Goal: Check status: Check status

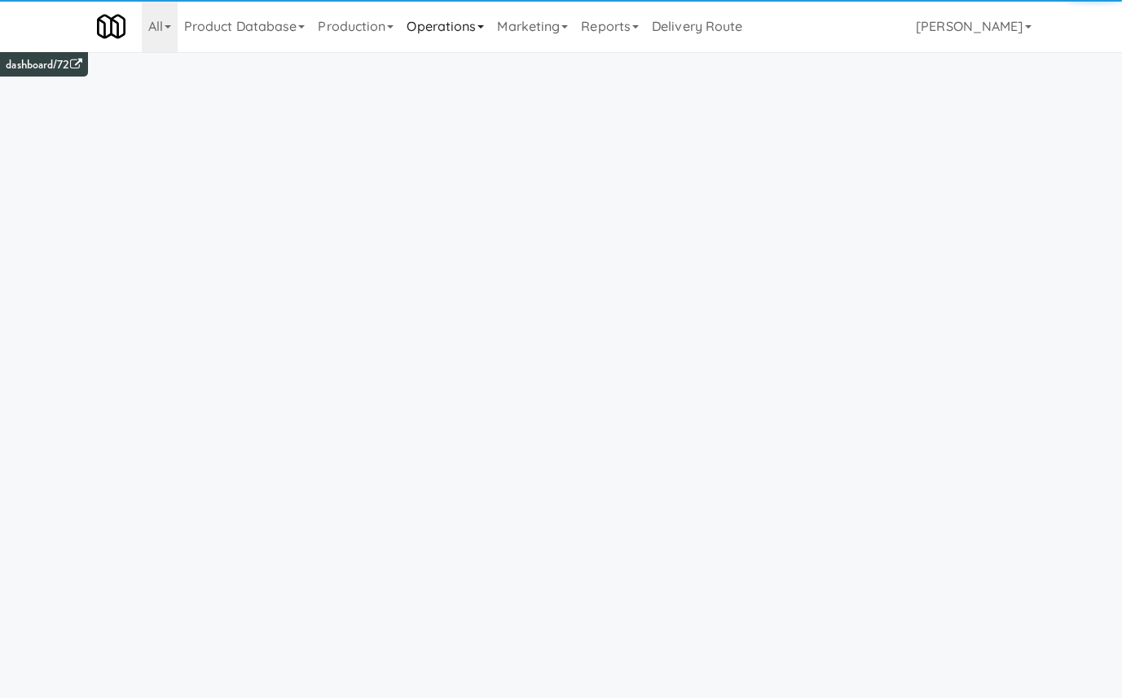
click at [455, 24] on link "Operations" at bounding box center [445, 26] width 90 height 52
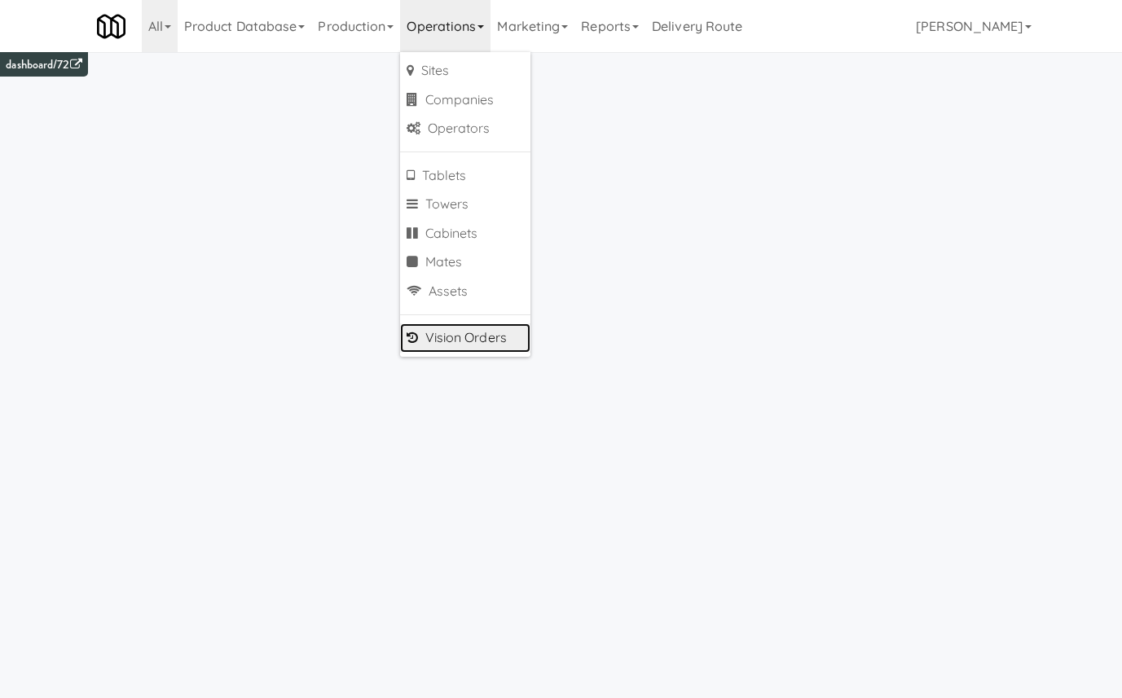
click at [491, 339] on link "Vision Orders" at bounding box center [465, 337] width 130 height 29
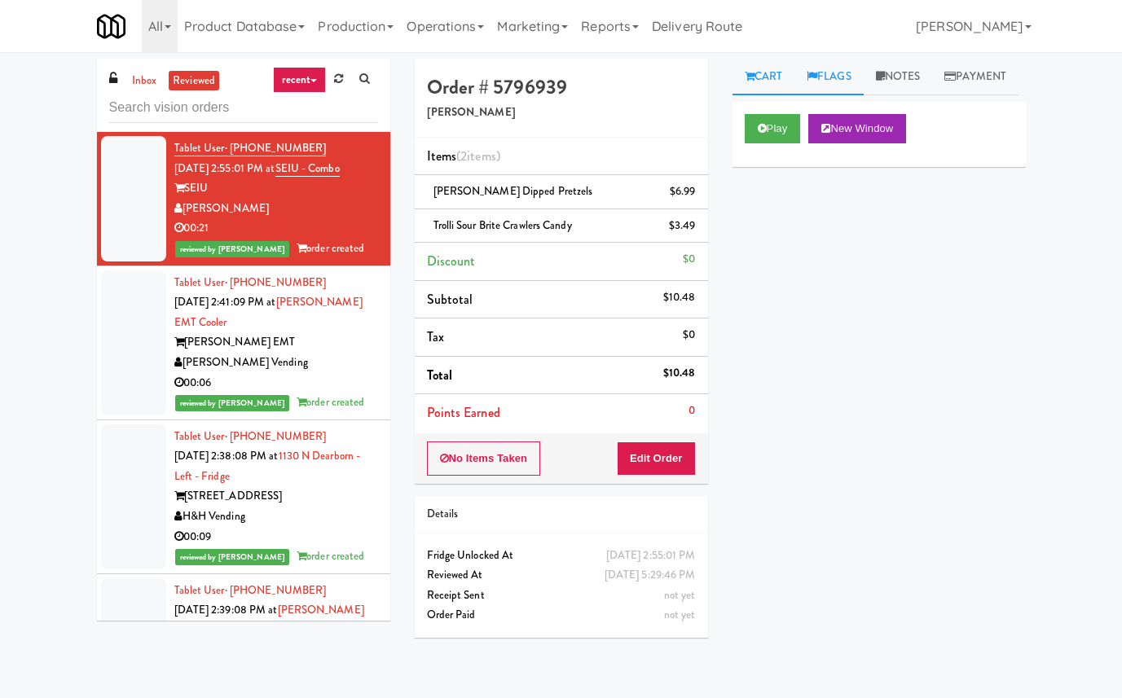
click at [847, 80] on link "Flags" at bounding box center [828, 77] width 69 height 37
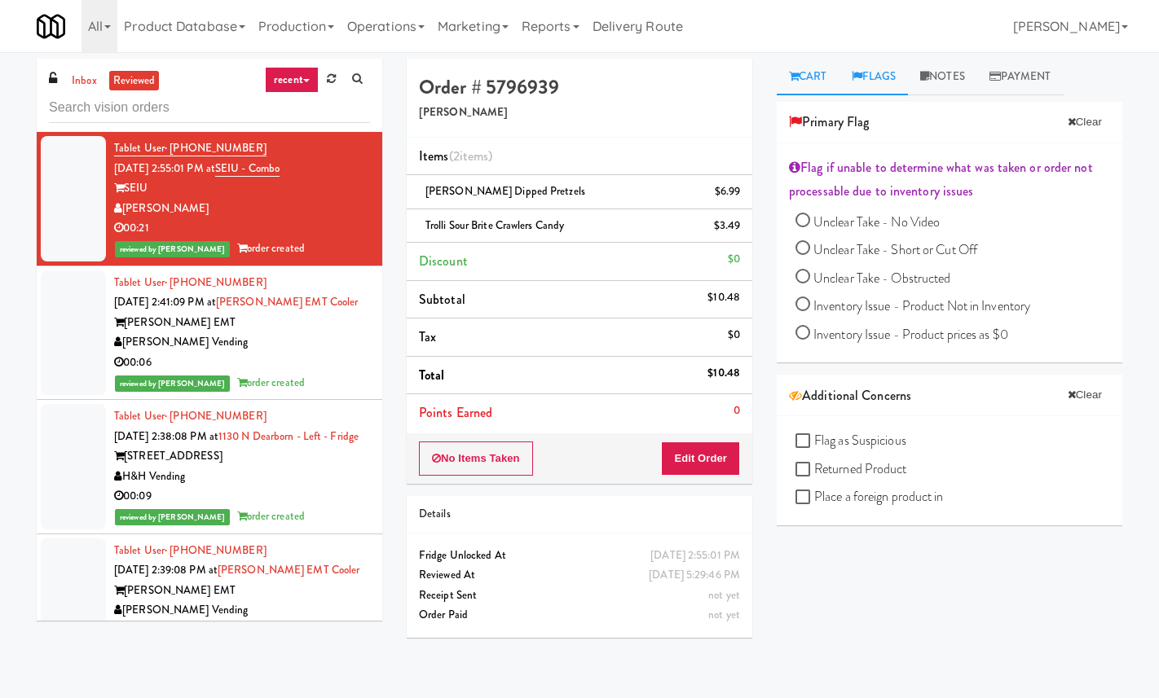
click at [818, 80] on link "Cart" at bounding box center [807, 77] width 63 height 37
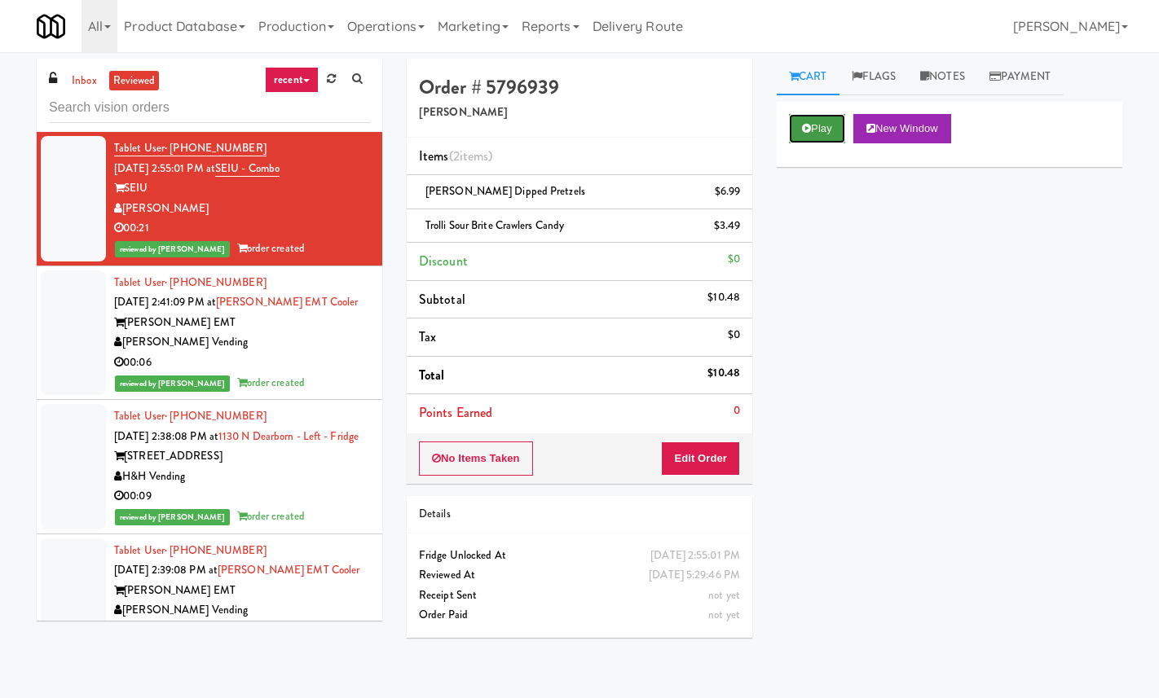
click at [810, 116] on button "Play" at bounding box center [817, 128] width 56 height 29
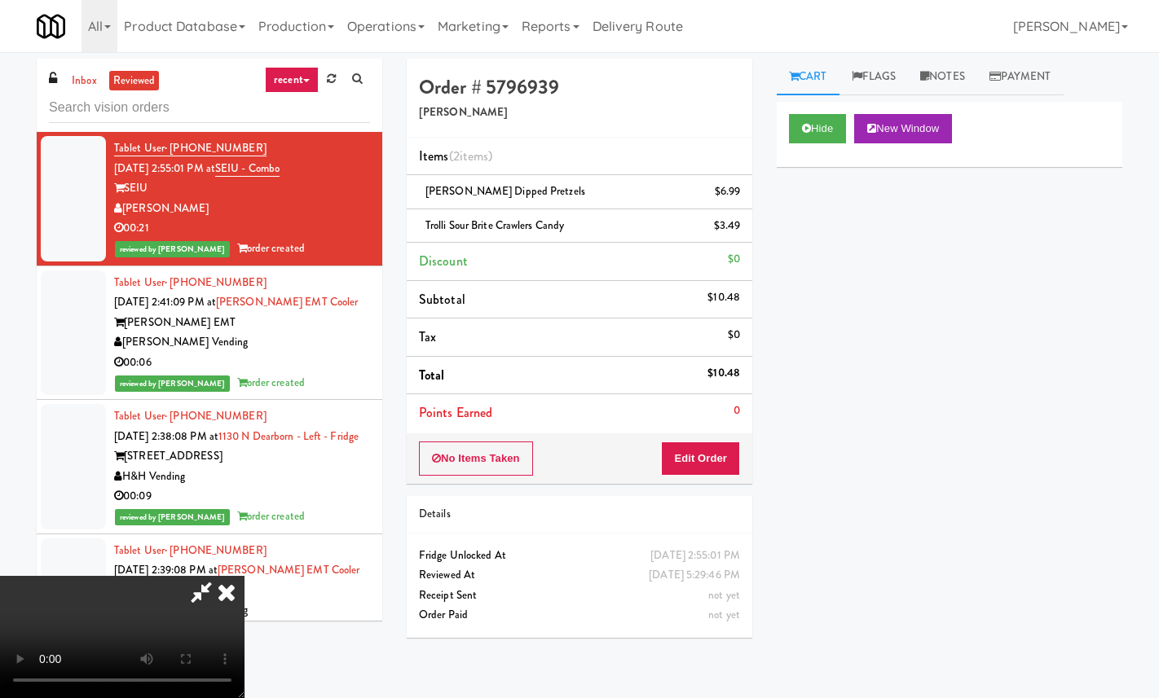
click at [244, 576] on icon at bounding box center [227, 592] width 36 height 33
